Goal: Task Accomplishment & Management: Manage account settings

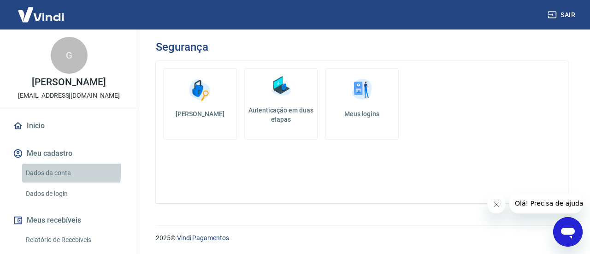
click at [53, 170] on link "Dados da conta" at bounding box center [74, 173] width 105 height 19
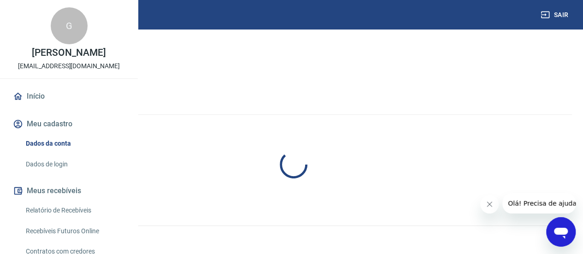
select select "SC"
select select "business"
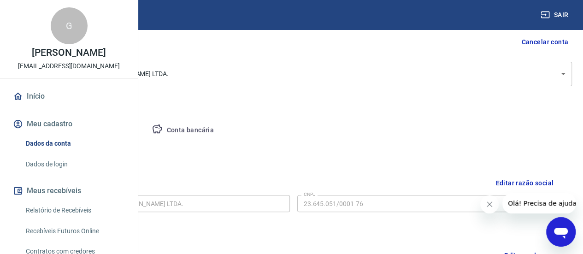
click at [221, 131] on button "Conta bancária" at bounding box center [182, 130] width 77 height 22
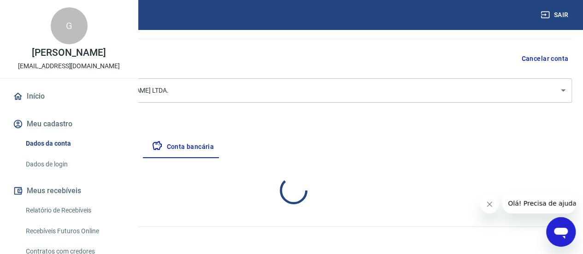
select select "1"
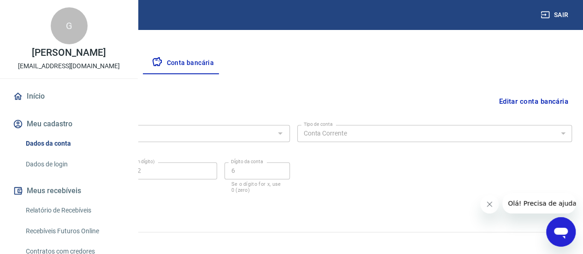
scroll to position [165, 0]
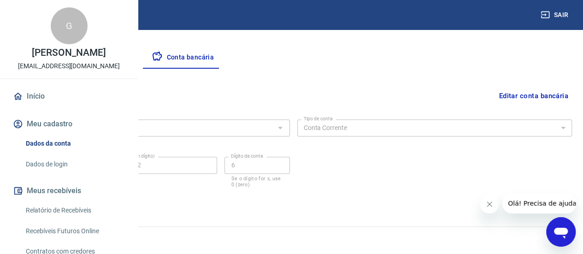
click at [535, 93] on button "Editar conta bancária" at bounding box center [533, 96] width 77 height 18
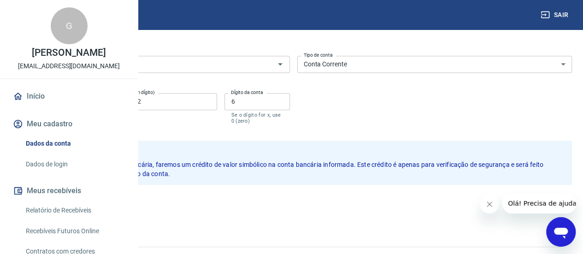
scroll to position [0, 0]
click at [53, 134] on button "Meu cadastro" at bounding box center [69, 124] width 116 height 20
click at [101, 204] on button "Cancelar" at bounding box center [79, 205] width 44 height 18
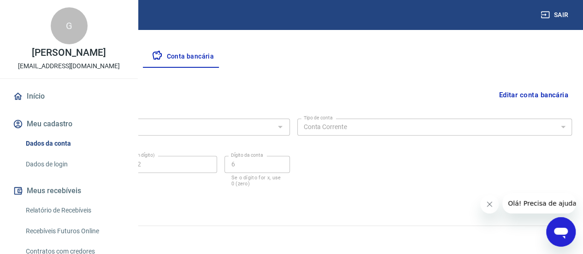
scroll to position [165, 0]
click at [68, 134] on button "Meu cadastro" at bounding box center [69, 124] width 116 height 20
click at [71, 54] on button "Empresa" at bounding box center [43, 58] width 57 height 22
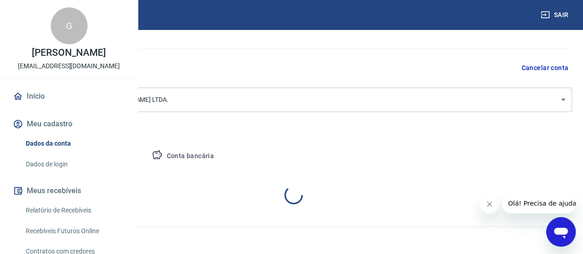
select select "SC"
select select "business"
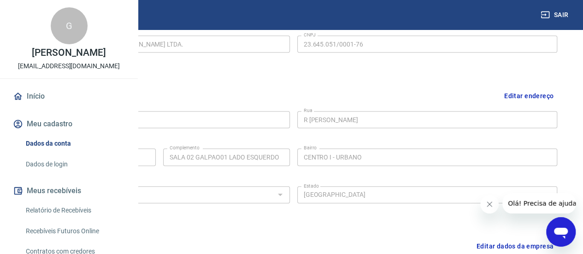
scroll to position [257, 0]
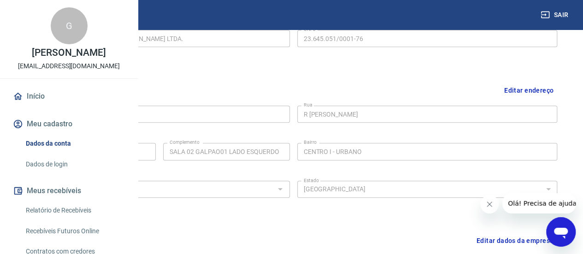
click at [488, 203] on icon "Fechar mensagem da empresa" at bounding box center [489, 203] width 7 height 7
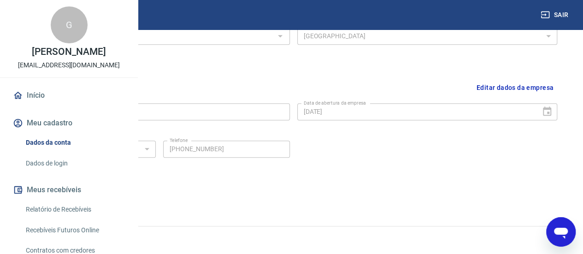
scroll to position [0, 0]
click at [39, 106] on link "Início" at bounding box center [69, 96] width 116 height 20
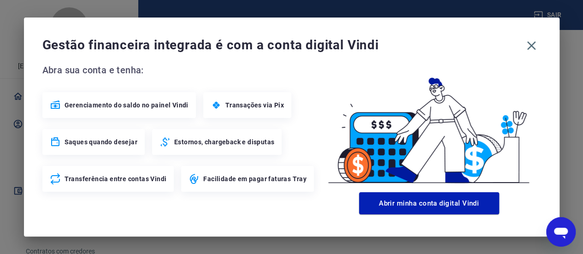
scroll to position [539, 0]
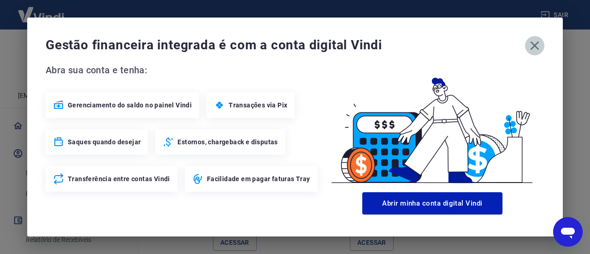
click at [534, 45] on icon "button" at bounding box center [534, 45] width 9 height 9
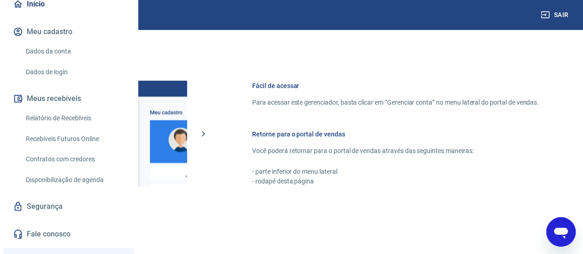
scroll to position [0, 0]
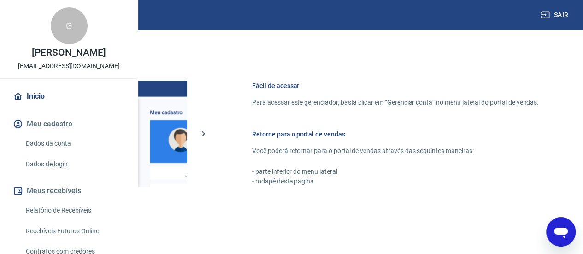
click at [70, 44] on div "G" at bounding box center [69, 25] width 37 height 37
click at [60, 71] on p "[EMAIL_ADDRESS][DOMAIN_NAME]" at bounding box center [69, 66] width 102 height 10
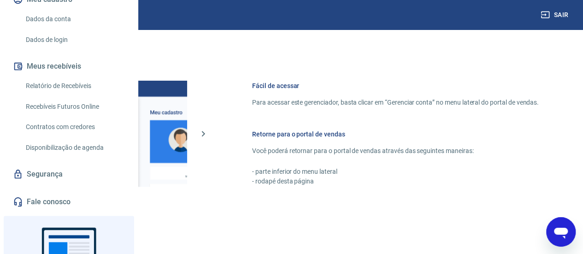
scroll to position [138, 0]
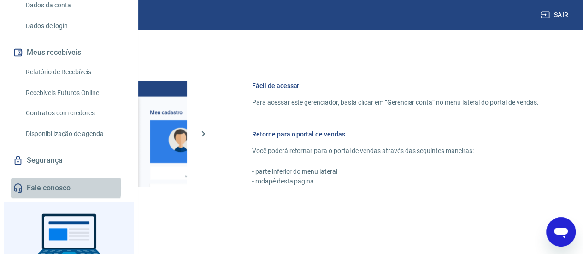
click at [53, 198] on link "Fale conosco" at bounding box center [69, 188] width 116 height 20
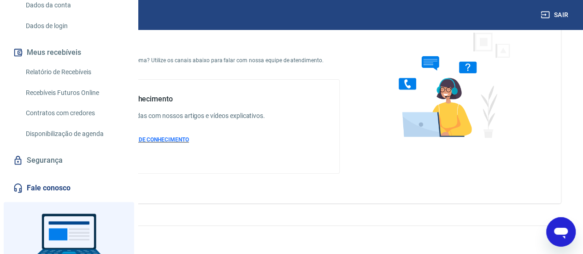
click at [189, 140] on span "ACESSAR BASE DE CONHECIMENTO" at bounding box center [143, 139] width 91 height 6
click at [58, 82] on link "Relatório de Recebíveis" at bounding box center [74, 72] width 105 height 19
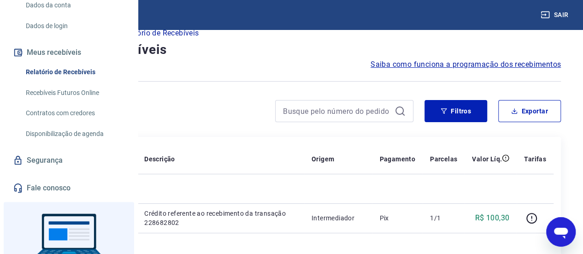
scroll to position [1245, 0]
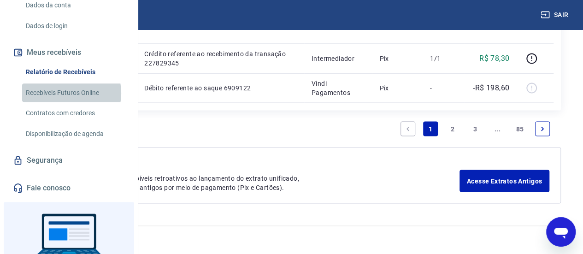
click at [68, 102] on link "Recebíveis Futuros Online" at bounding box center [74, 92] width 105 height 19
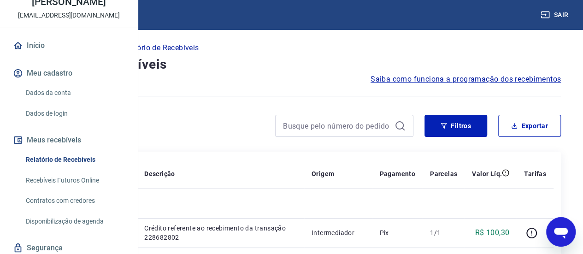
scroll to position [0, 0]
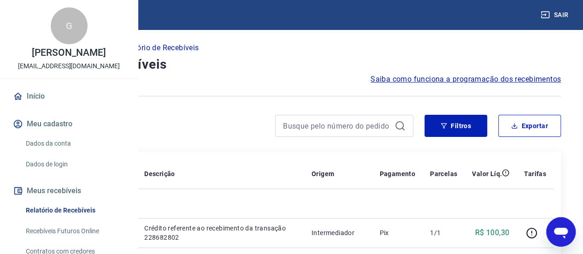
click at [23, 106] on link "Início" at bounding box center [69, 96] width 116 height 20
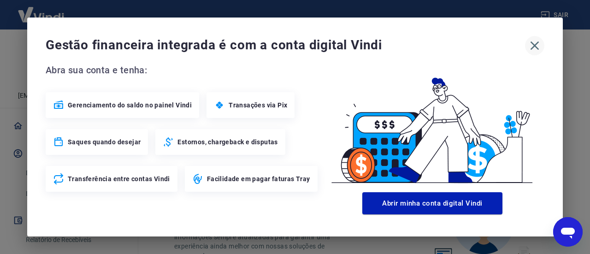
click at [536, 42] on icon "button" at bounding box center [534, 45] width 15 height 15
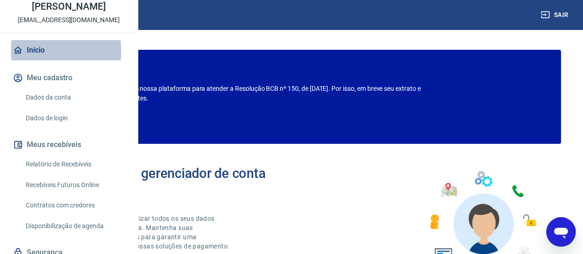
click at [31, 60] on link "Início" at bounding box center [69, 50] width 116 height 20
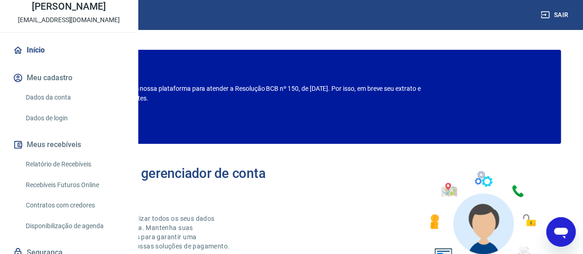
click at [486, 219] on img at bounding box center [481, 217] width 121 height 102
click at [561, 240] on icon "Abrir janela de mensagens" at bounding box center [560, 231] width 17 height 17
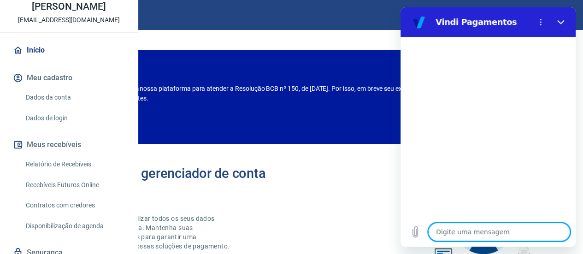
click at [491, 234] on textarea at bounding box center [499, 231] width 142 height 18
type textarea "C"
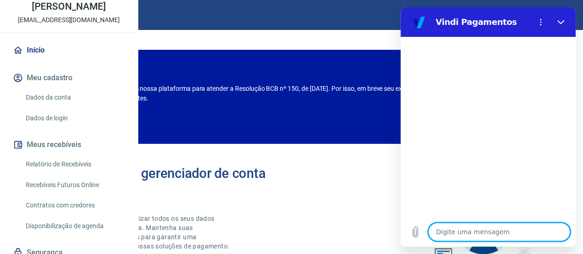
type textarea "x"
type textarea "Co"
type textarea "x"
type textarea "Con"
type textarea "x"
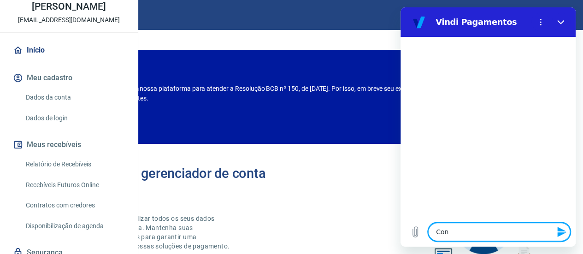
type textarea "Conf"
type textarea "x"
type textarea "Confi"
type textarea "x"
type textarea "Config"
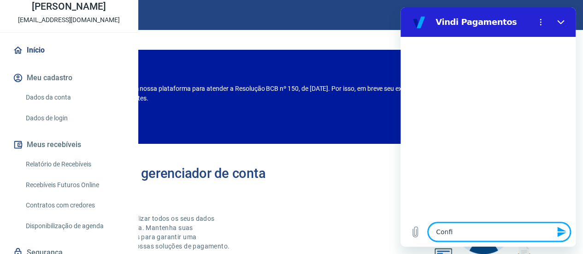
type textarea "x"
type textarea "Configu"
type textarea "x"
type textarea "Configur"
type textarea "x"
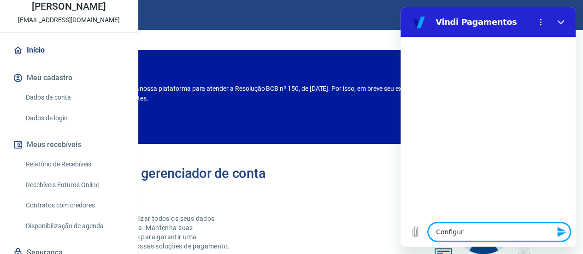
type textarea "Configura"
type textarea "x"
type textarea "Configuraç"
type textarea "x"
type textarea "Configuraçã"
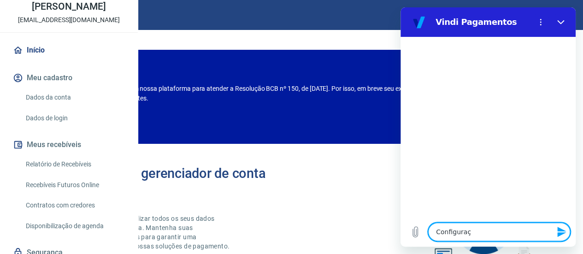
type textarea "x"
type textarea "Configuração"
type textarea "x"
type textarea "Configuração"
type textarea "x"
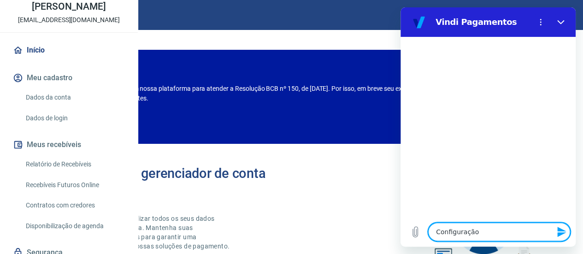
type textarea "Configuração g"
type textarea "x"
type textarea "Configuração ga"
type textarea "x"
type textarea "Configuração gat"
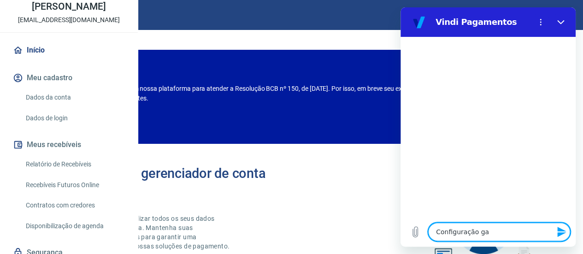
type textarea "x"
type textarea "Configuração gatw"
type textarea "x"
type textarea "Configuração gatwa"
type textarea "x"
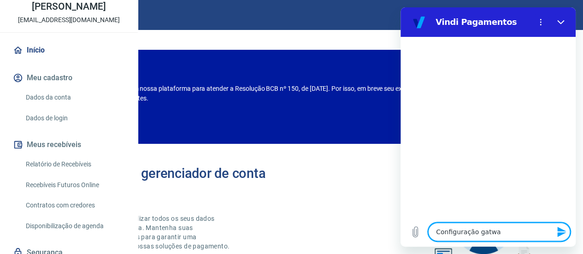
type textarea "Configuração gatway"
type textarea "x"
type textarea "Configuração gatway"
type textarea "x"
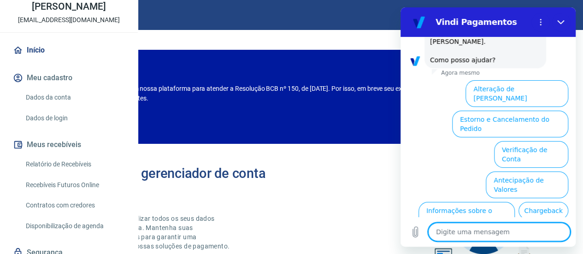
scroll to position [95, 0]
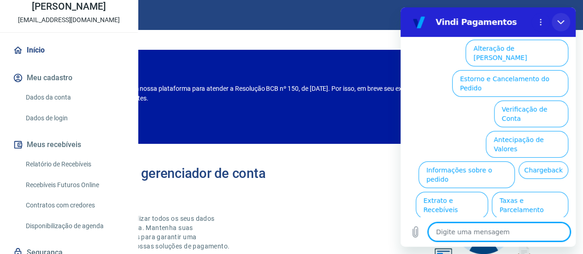
click at [564, 18] on button "Fechar" at bounding box center [560, 22] width 18 height 18
type textarea "x"
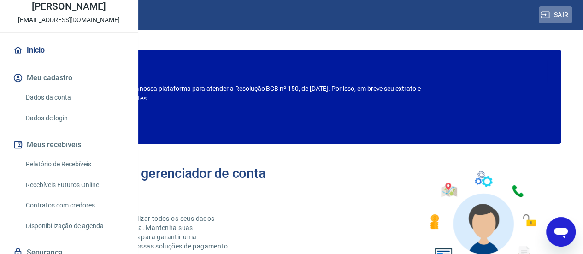
click at [565, 17] on button "Sair" at bounding box center [554, 14] width 33 height 17
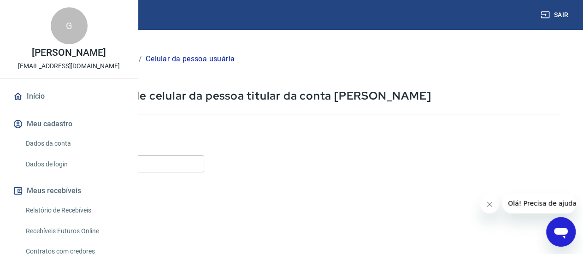
click at [203, 163] on input "Celular" at bounding box center [115, 163] width 178 height 17
type input "[PHONE_NUMBER]"
click at [490, 201] on icon "Fechar mensagem da empresa" at bounding box center [489, 203] width 7 height 7
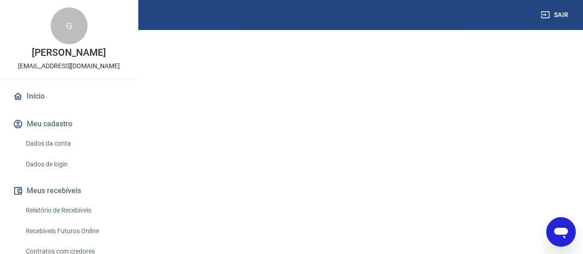
scroll to position [181, 0]
click at [77, 194] on button "Continuar" at bounding box center [51, 193] width 51 height 19
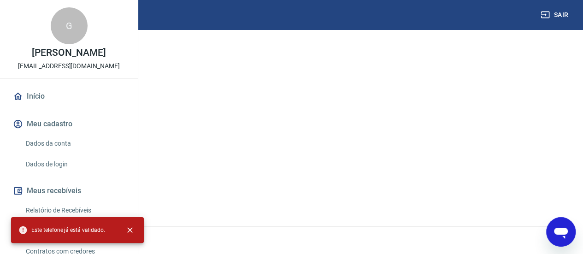
scroll to position [0, 0]
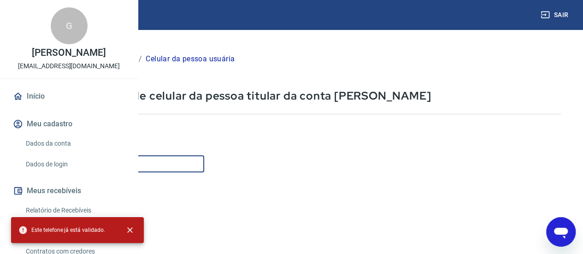
drag, startPoint x: 252, startPoint y: 162, endPoint x: 109, endPoint y: 162, distance: 143.7
click at [109, 162] on div "Sair G Grasiele Caetano grasiele.lourenco@hotmail.com Início Meu cadastro Dados…" at bounding box center [291, 127] width 583 height 254
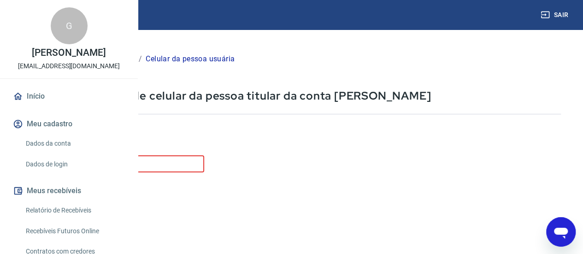
scroll to position [46, 0]
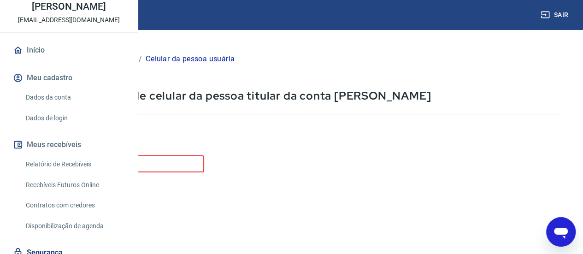
click at [33, 60] on link "Início" at bounding box center [69, 50] width 116 height 20
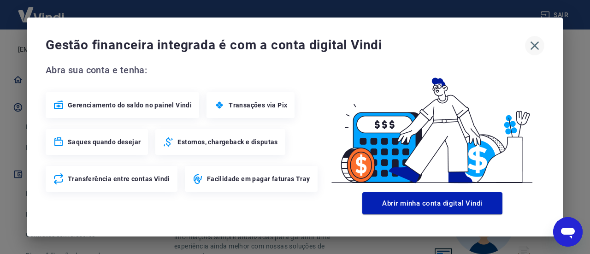
click at [534, 44] on icon "button" at bounding box center [534, 45] width 15 height 15
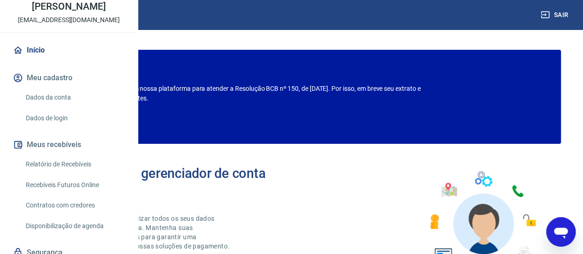
click at [115, 126] on p "Confira o que muda" at bounding box center [78, 123] width 71 height 8
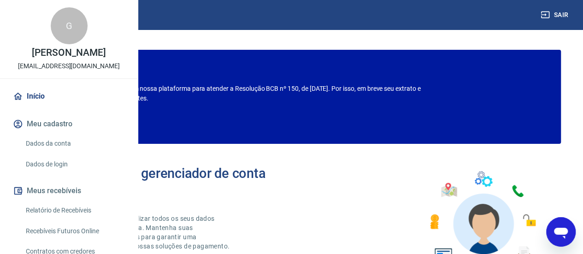
click at [61, 44] on div "G" at bounding box center [69, 25] width 37 height 37
click at [54, 134] on button "Meu cadastro" at bounding box center [69, 124] width 116 height 20
click at [67, 153] on link "Dados da conta" at bounding box center [74, 143] width 105 height 19
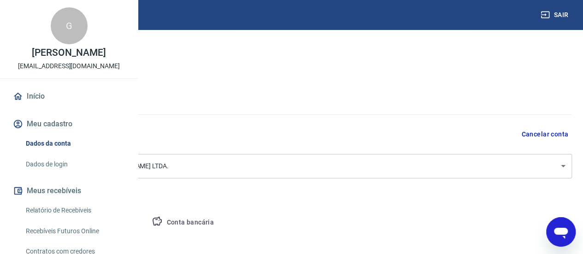
select select "SC"
select select "business"
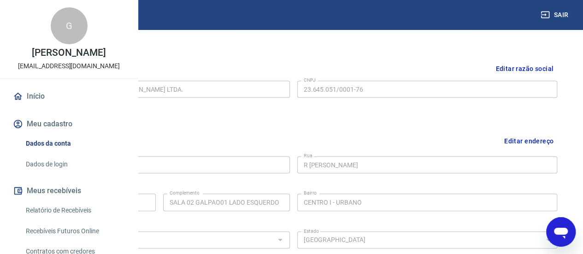
scroll to position [226, 0]
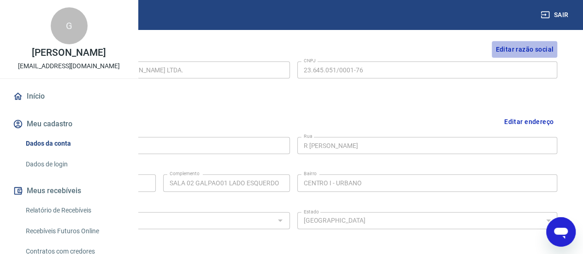
click at [528, 48] on button "Editar razão social" at bounding box center [523, 49] width 65 height 17
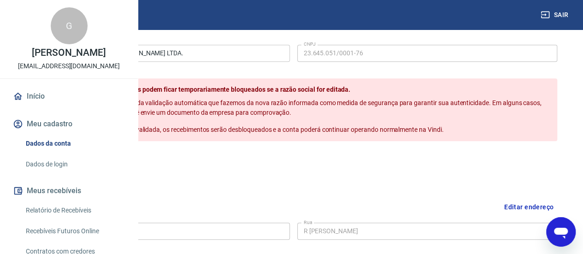
click at [114, 170] on button "Cancelar" at bounding box center [93, 161] width 42 height 18
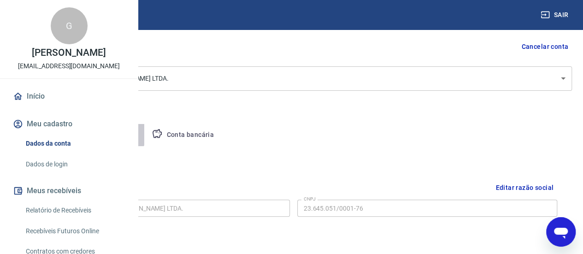
click at [145, 130] on button "Pessoa titular" at bounding box center [107, 135] width 73 height 22
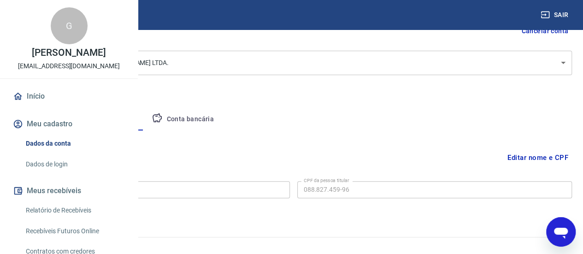
scroll to position [114, 0]
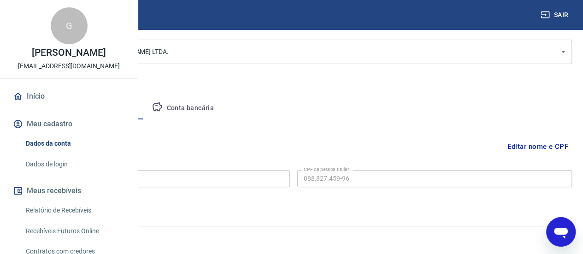
click at [550, 146] on button "Editar nome e CPF" at bounding box center [537, 147] width 68 height 18
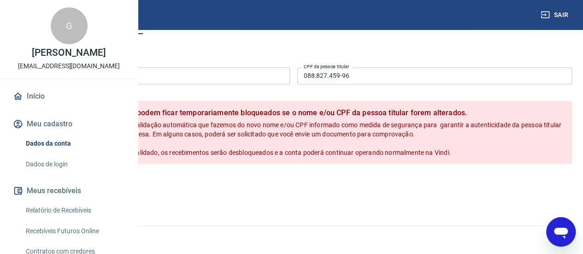
scroll to position [228, 0]
click at [101, 179] on button "Cancelar" at bounding box center [79, 184] width 44 height 18
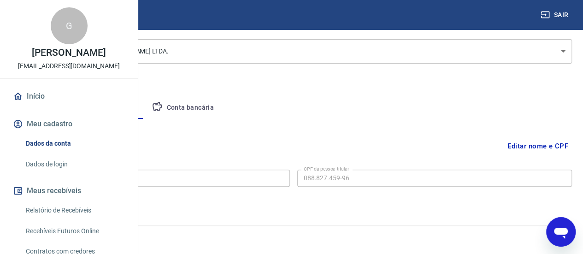
scroll to position [114, 0]
click at [221, 112] on button "Conta bancária" at bounding box center [182, 108] width 77 height 22
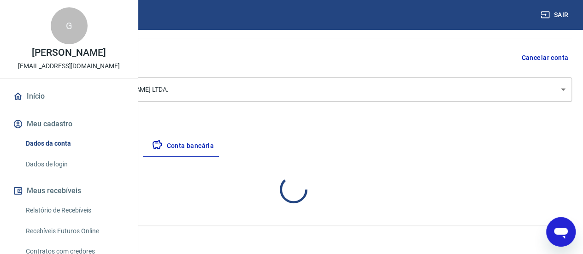
select select "1"
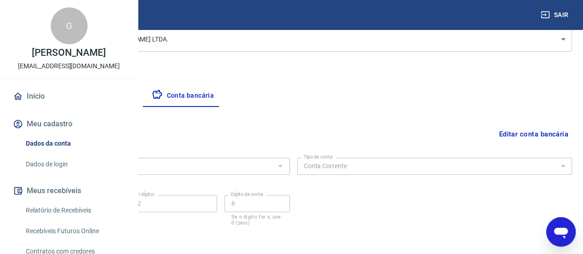
scroll to position [165, 0]
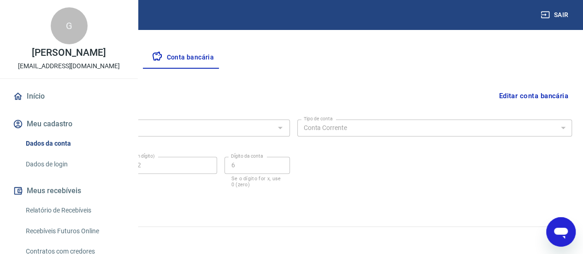
click at [559, 233] on icon "Abrir janela de mensagens" at bounding box center [561, 233] width 14 height 11
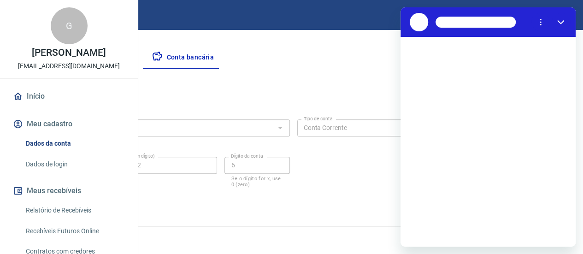
scroll to position [0, 0]
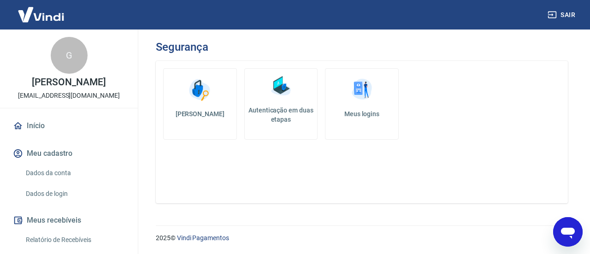
click at [52, 12] on img at bounding box center [41, 14] width 60 height 28
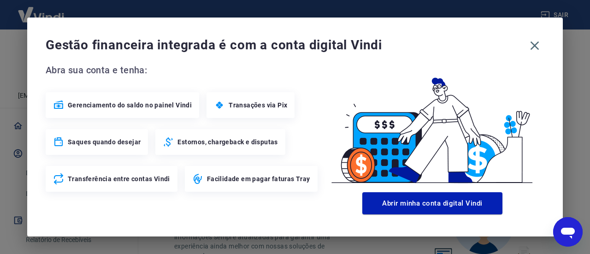
click at [545, 37] on div "Gestão financeira integrada é com a conta digital Vindi Abra sua conta e tenha:…" at bounding box center [294, 127] width 535 height 219
click at [537, 40] on icon "button" at bounding box center [534, 45] width 15 height 15
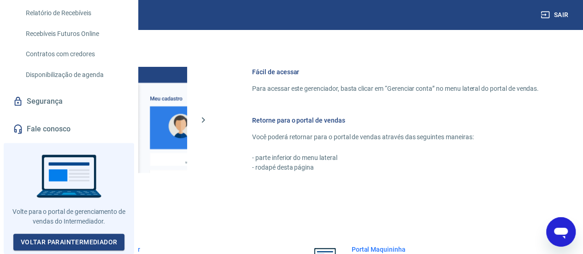
scroll to position [223, 0]
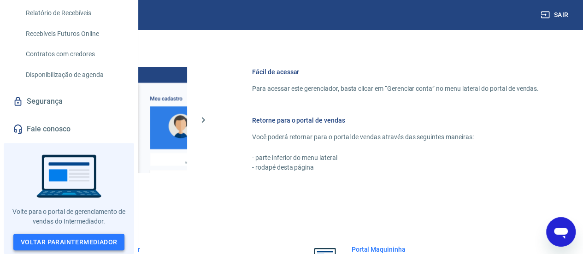
click at [94, 248] on link "Voltar para Intermediador" at bounding box center [68, 242] width 111 height 17
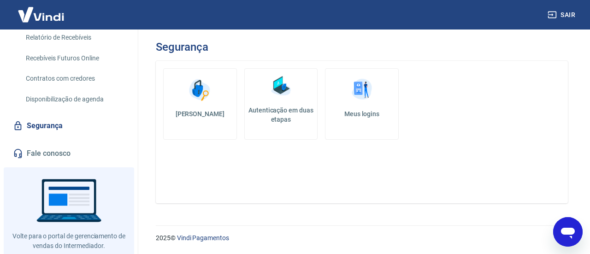
scroll to position [223, 0]
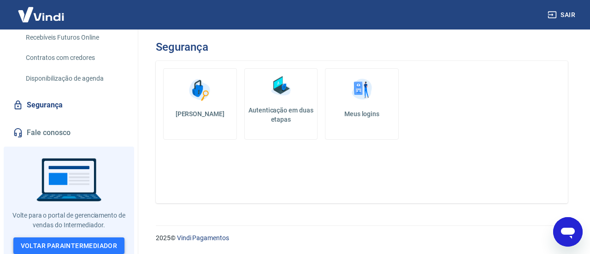
click at [100, 237] on link "Voltar para Intermediador" at bounding box center [68, 245] width 111 height 17
